Goal: Task Accomplishment & Management: Manage account settings

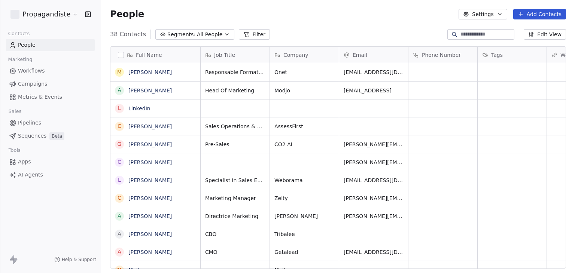
scroll to position [6, 6]
click at [57, 14] on html "Propagandiste Contacts People Marketing Workflows Campaigns Metrics & Events Sa…" at bounding box center [287, 136] width 575 height 273
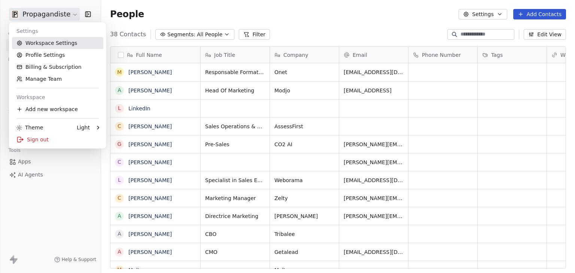
click at [57, 47] on link "Workspace Settings" at bounding box center [57, 43] width 91 height 12
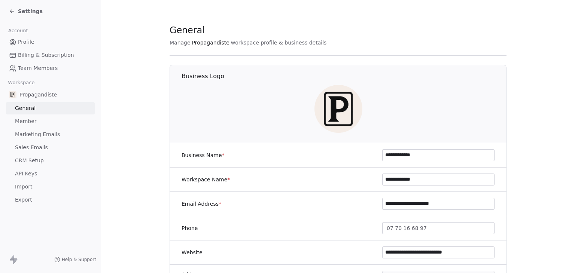
click at [34, 148] on span "Sales Emails" at bounding box center [31, 148] width 33 height 8
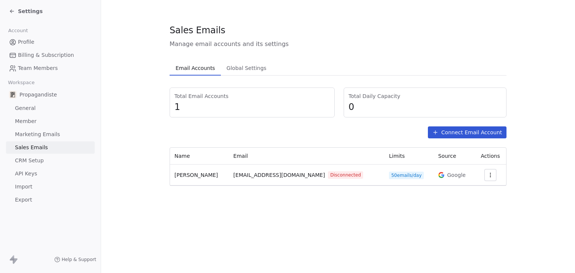
click at [487, 173] on icon "button" at bounding box center [490, 175] width 6 height 6
click at [464, 204] on span "Delete" at bounding box center [469, 204] width 17 height 8
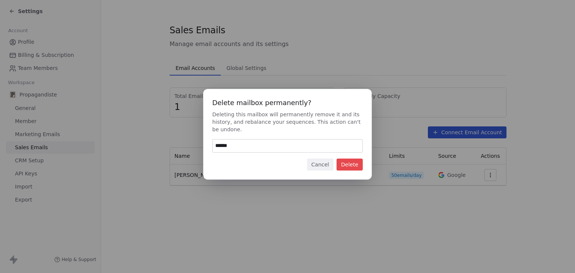
type input "******"
click at [343, 167] on button "Delete" at bounding box center [350, 165] width 26 height 12
click at [317, 168] on button "Cancel" at bounding box center [320, 165] width 27 height 12
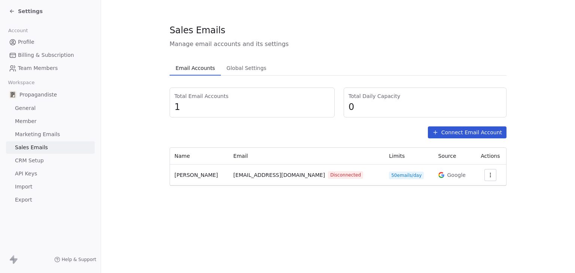
click at [257, 232] on div "Sales Emails Manage email accounts and its settings Email Accounts Email Accoun…" at bounding box center [338, 136] width 474 height 273
click at [495, 178] on div at bounding box center [490, 175] width 22 height 12
click at [493, 175] on button "button" at bounding box center [490, 175] width 12 height 12
click at [470, 188] on span "Reconnect" at bounding box center [475, 192] width 28 height 8
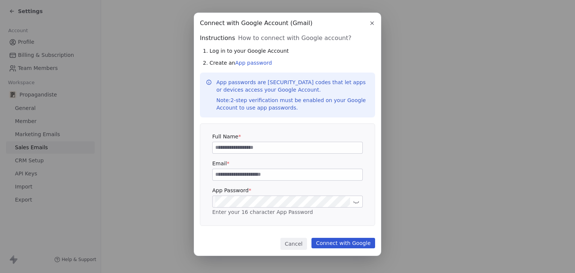
click at [372, 24] on icon "button" at bounding box center [372, 23] width 6 height 6
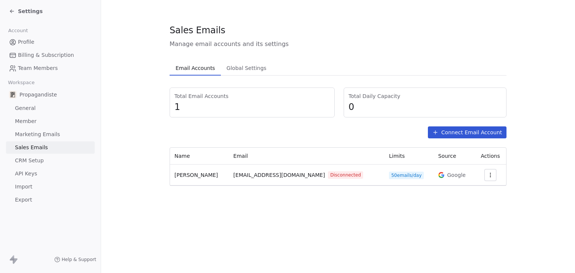
click at [415, 239] on div "Sales Emails Manage email accounts and its settings Email Accounts Email Accoun…" at bounding box center [338, 136] width 474 height 273
click at [488, 173] on icon "button" at bounding box center [490, 175] width 6 height 6
click at [522, 207] on html "Settings Account Profile Billing & Subscription Team Members Workspace Propagan…" at bounding box center [287, 136] width 575 height 273
click at [489, 175] on icon "button" at bounding box center [490, 175] width 6 height 6
click at [316, 227] on html "Settings Account Profile Billing & Subscription Team Members Workspace Propagan…" at bounding box center [287, 136] width 575 height 273
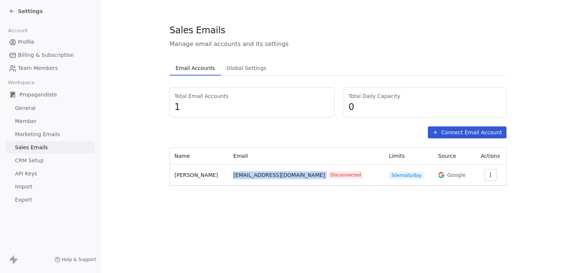
drag, startPoint x: 235, startPoint y: 176, endPoint x: 292, endPoint y: 176, distance: 56.9
click at [292, 176] on div "antoine@tribalee.com Disconnected" at bounding box center [306, 175] width 147 height 8
copy span "antoine@tribalee.com"
click at [145, 18] on section "Sales Emails Manage email accounts and its settings Email Accounts Email Accoun…" at bounding box center [338, 105] width 474 height 210
click at [31, 11] on span "Settings" at bounding box center [30, 10] width 25 height 7
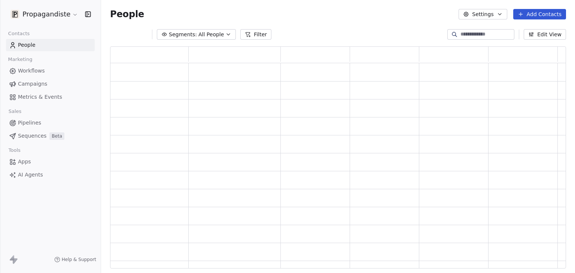
scroll to position [216, 450]
click at [38, 17] on html "Propagandiste Contacts People Marketing Workflows Campaigns Metrics & Events Sa…" at bounding box center [287, 136] width 575 height 273
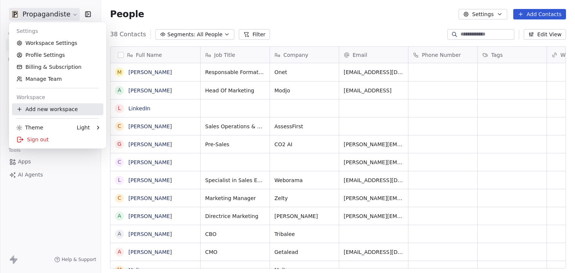
scroll to position [234, 468]
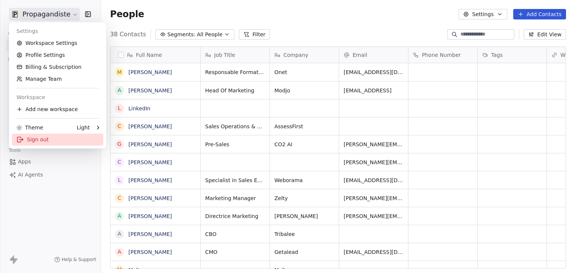
click at [43, 140] on div "Sign out" at bounding box center [57, 140] width 91 height 12
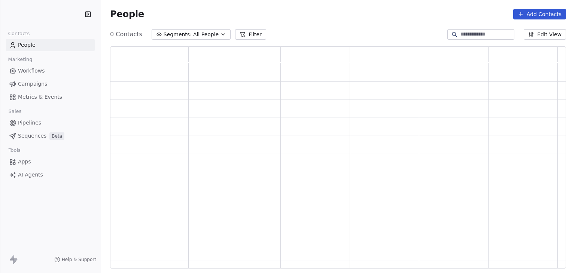
scroll to position [216, 450]
